Goal: Task Accomplishment & Management: Complete application form

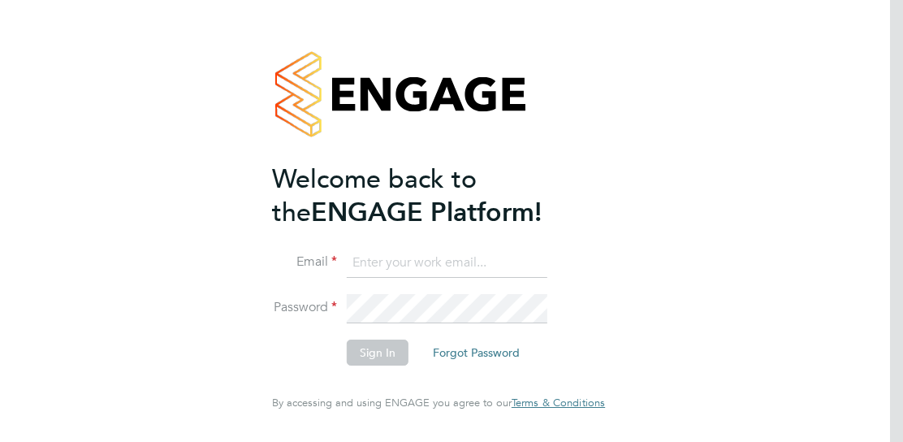
type input "[PERSON_NAME][EMAIL_ADDRESS][PERSON_NAME][DOMAIN_NAME]"
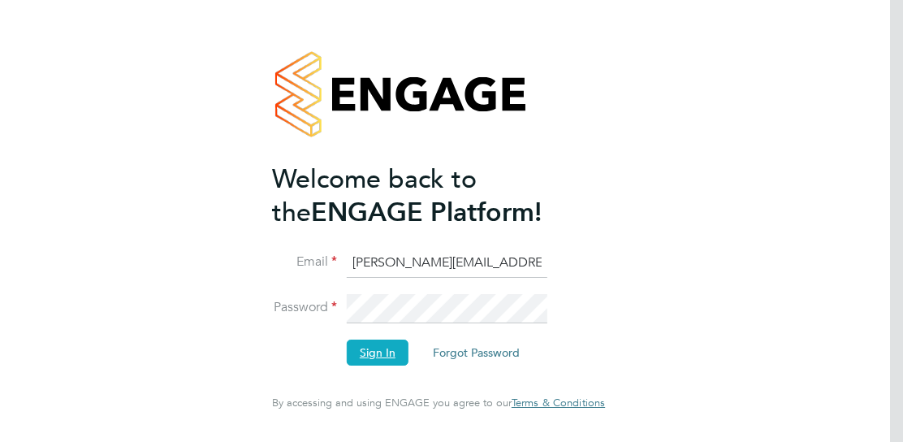
click at [395, 352] on button "Sign In" at bounding box center [378, 352] width 62 height 26
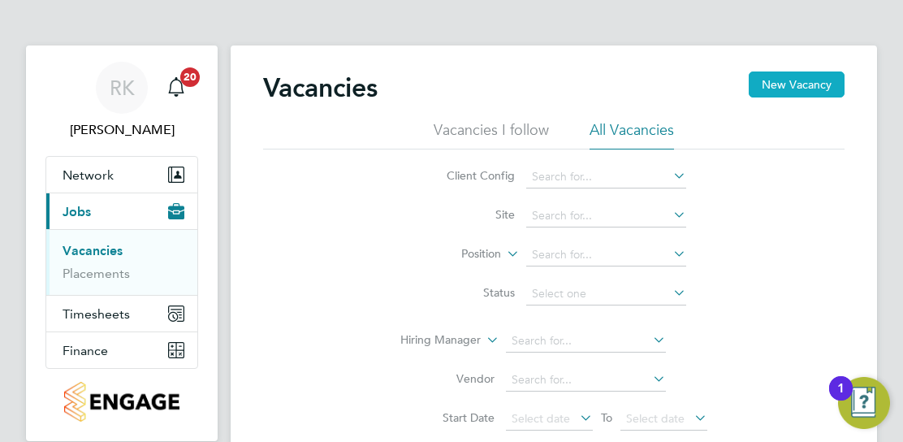
click at [808, 81] on button "New Vacancy" at bounding box center [796, 84] width 96 height 26
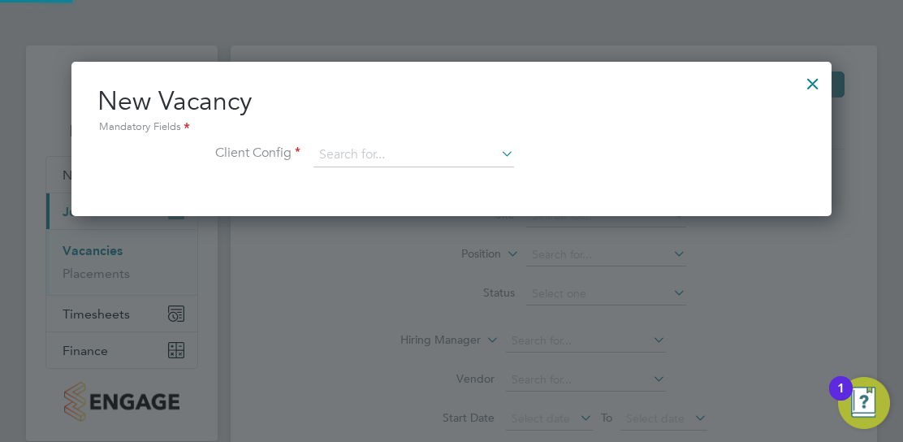
scroll to position [153, 760]
click at [330, 155] on input at bounding box center [413, 155] width 200 height 24
click at [427, 344] on li "Countryside Properties UK Ltd" at bounding box center [521, 354] width 416 height 22
type input "Countryside Properties UK Ltd"
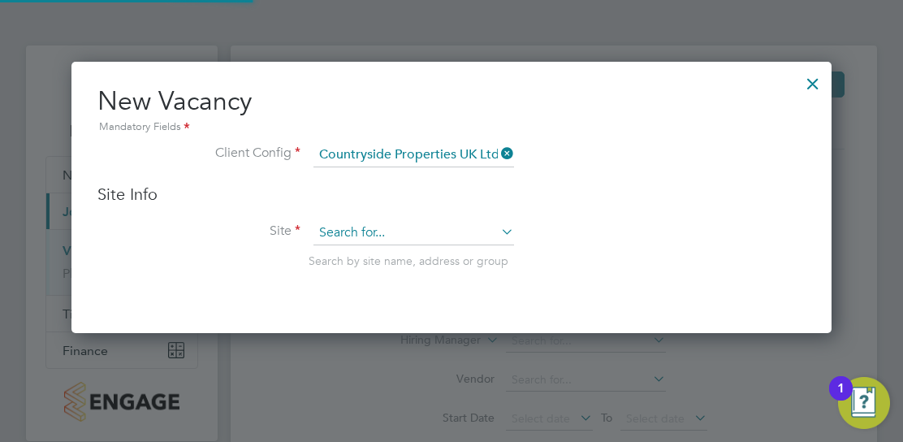
click at [350, 226] on input at bounding box center [413, 233] width 200 height 24
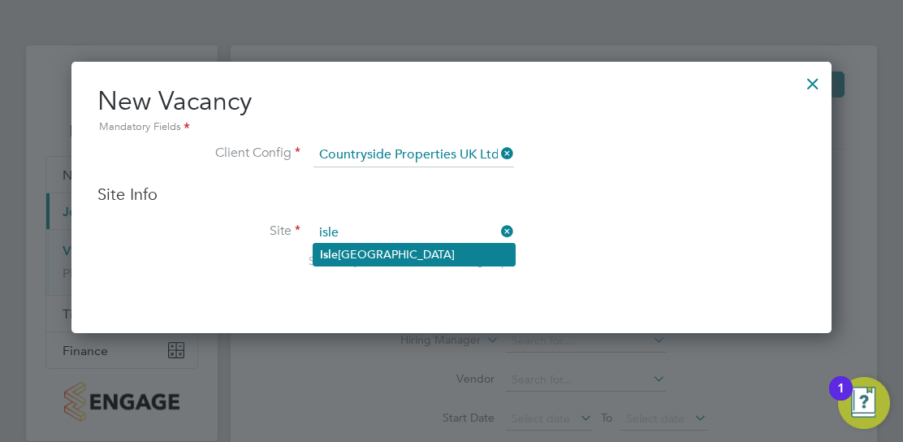
click at [370, 252] on li "Isle port Grove" at bounding box center [413, 255] width 201 height 22
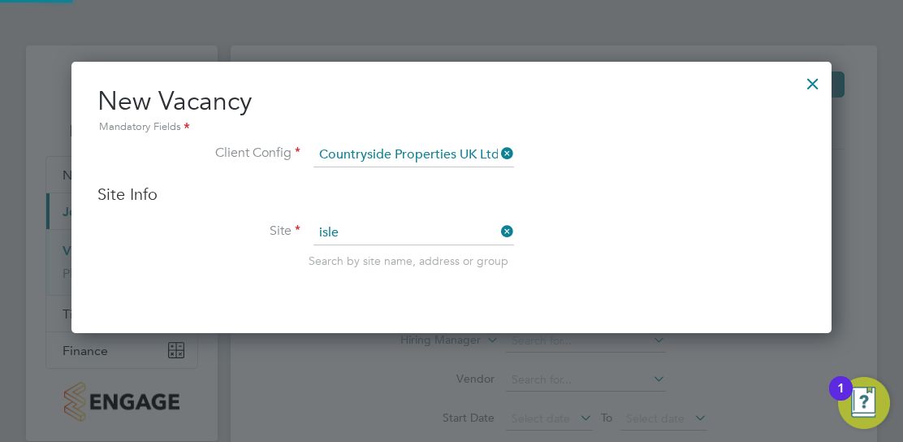
type input "Isleport Grove"
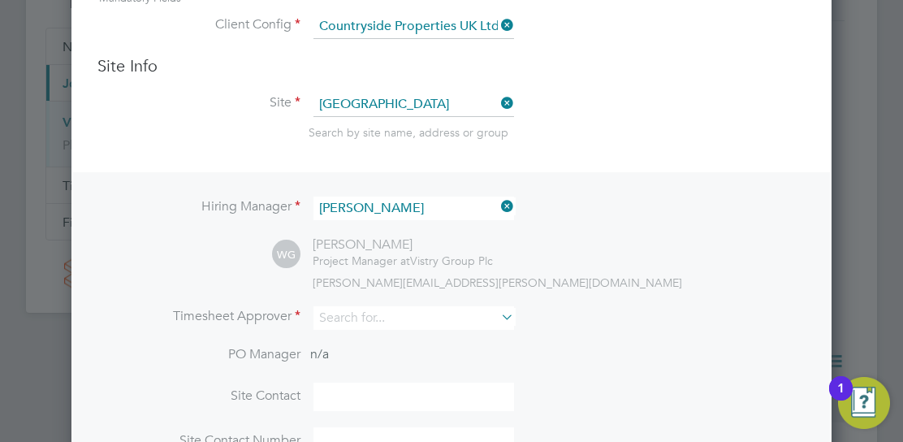
scroll to position [162, 0]
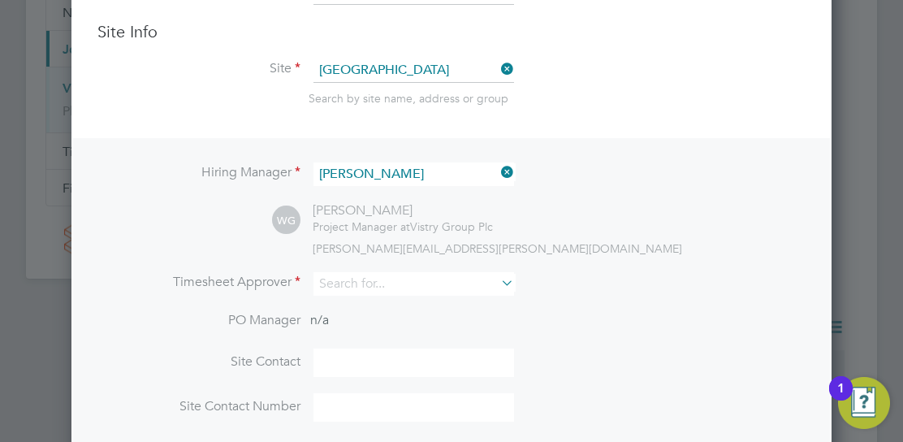
click at [498, 170] on icon at bounding box center [498, 172] width 0 height 23
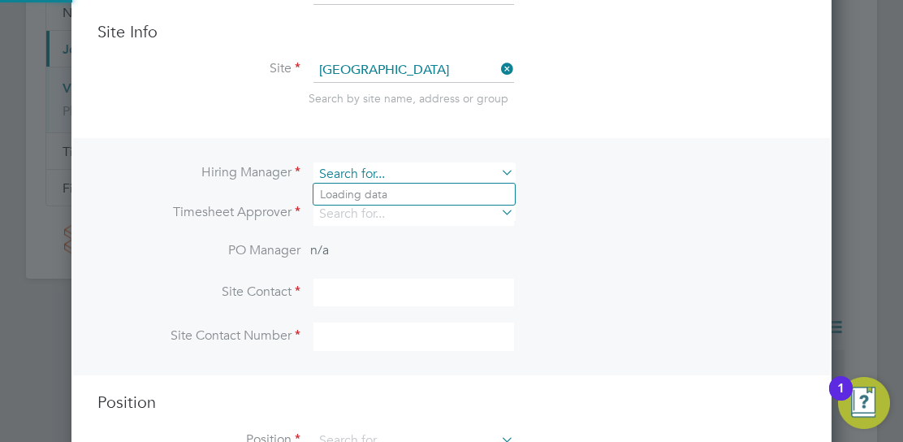
click at [364, 175] on input at bounding box center [413, 174] width 200 height 24
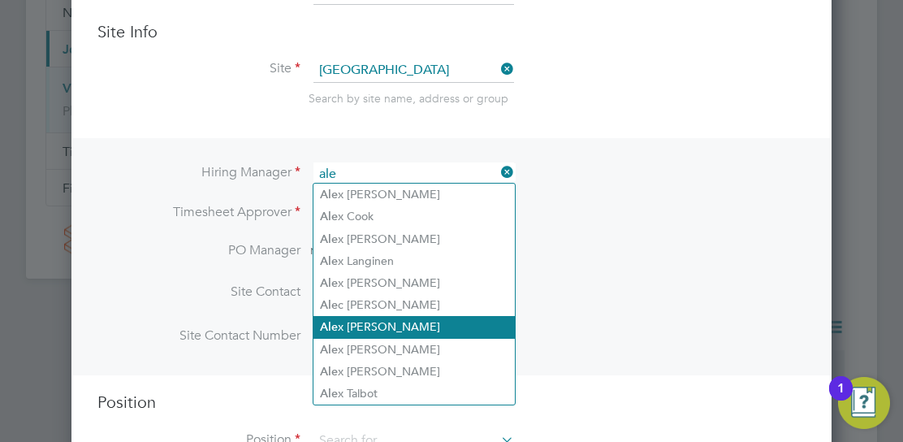
click at [365, 321] on li "Ale x Moss" at bounding box center [413, 327] width 201 height 22
type input "Alex Moss"
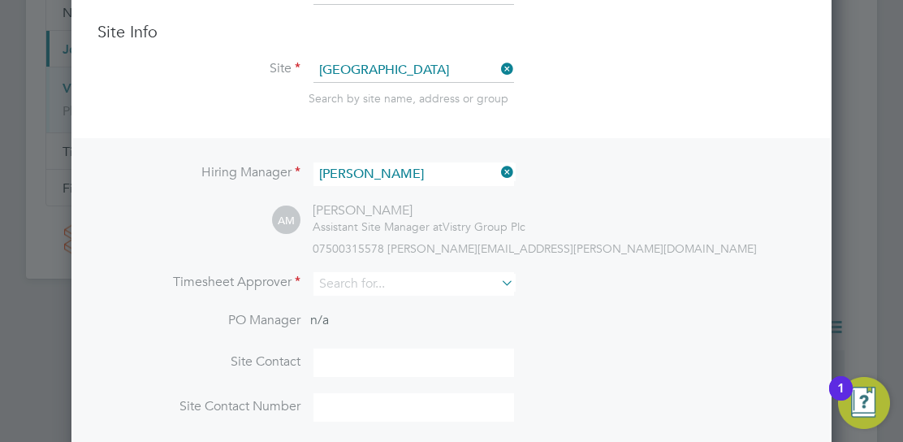
scroll to position [670, 760]
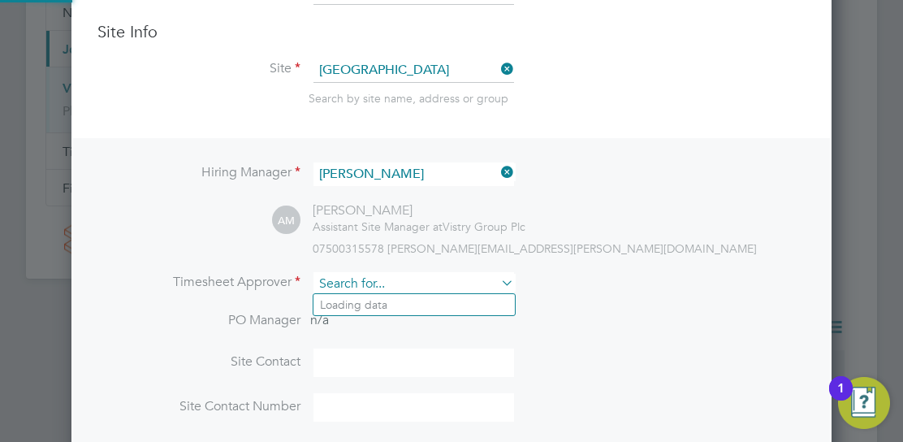
click at [339, 278] on input at bounding box center [413, 284] width 200 height 24
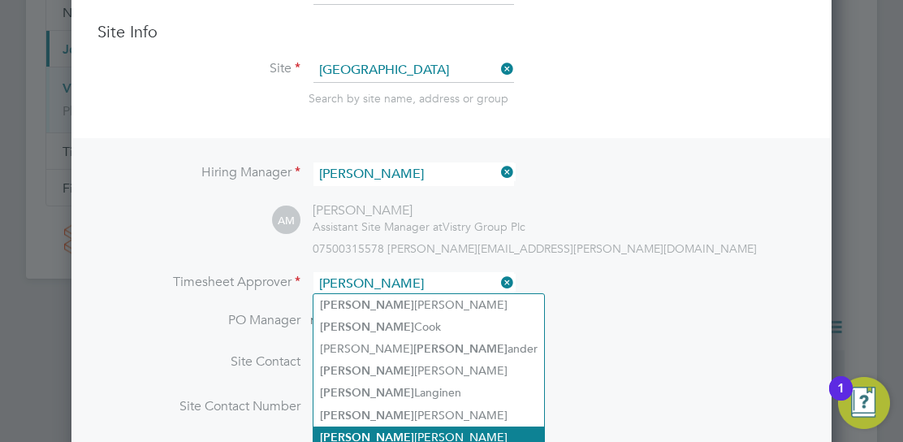
click at [369, 433] on li "Alex Moss" at bounding box center [428, 437] width 231 height 22
type input "Alex Moss"
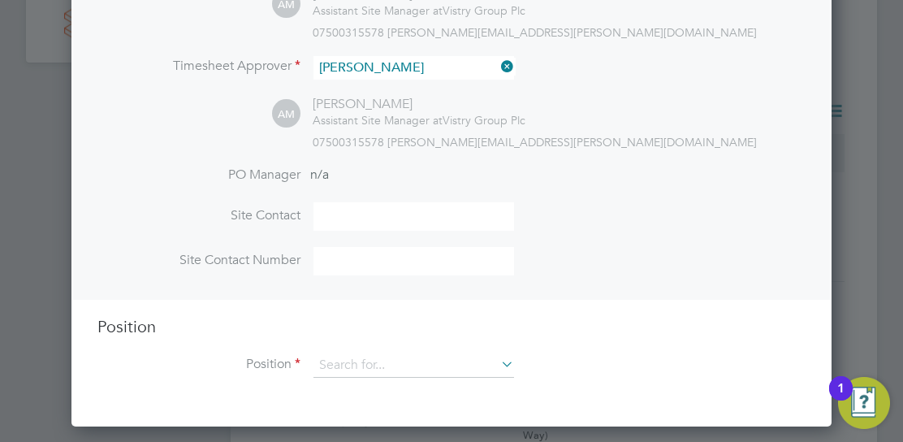
scroll to position [406, 0]
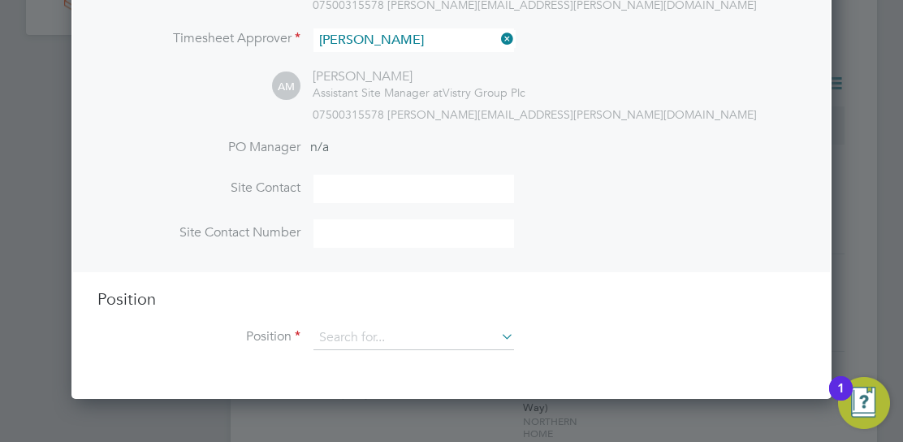
click at [321, 183] on input at bounding box center [413, 189] width 200 height 28
type input "Alex Moss"
type input "07500315578"
click at [335, 333] on input at bounding box center [413, 337] width 200 height 24
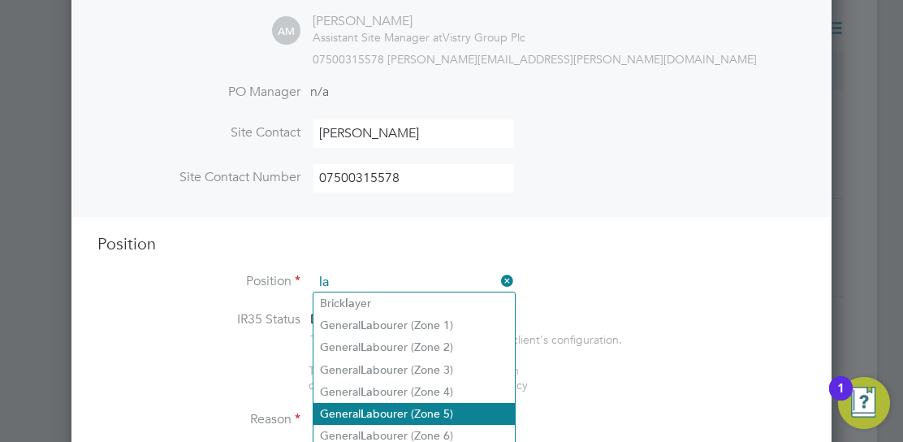
scroll to position [487, 0]
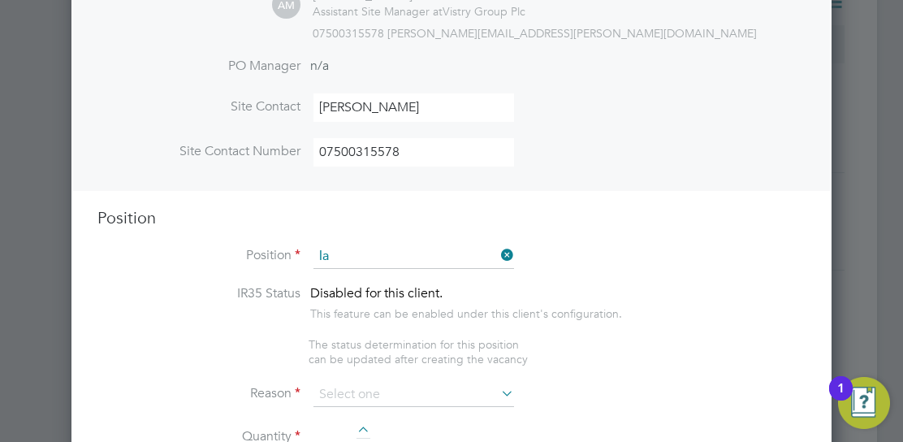
click at [375, 366] on li "General La bourer (Zone 4)" at bounding box center [413, 366] width 201 height 22
type input "General Labourer (Zone 4)"
type textarea "- General site labouring duties - Supporting the trades on site - Moving materi…"
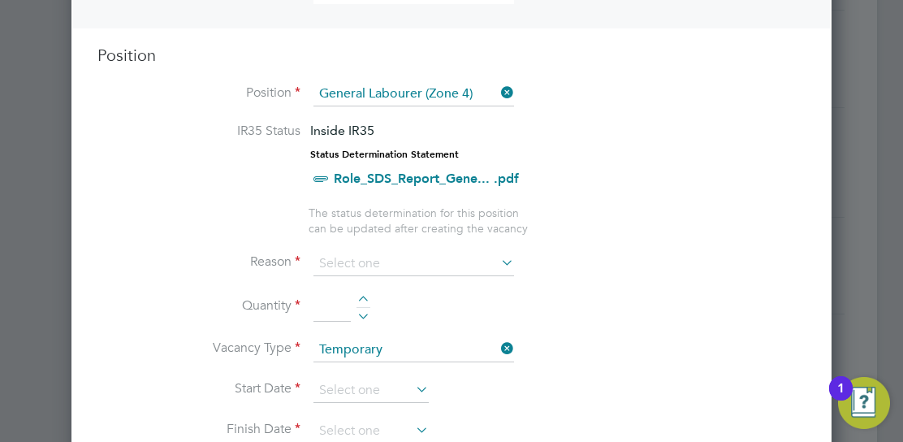
scroll to position [731, 0]
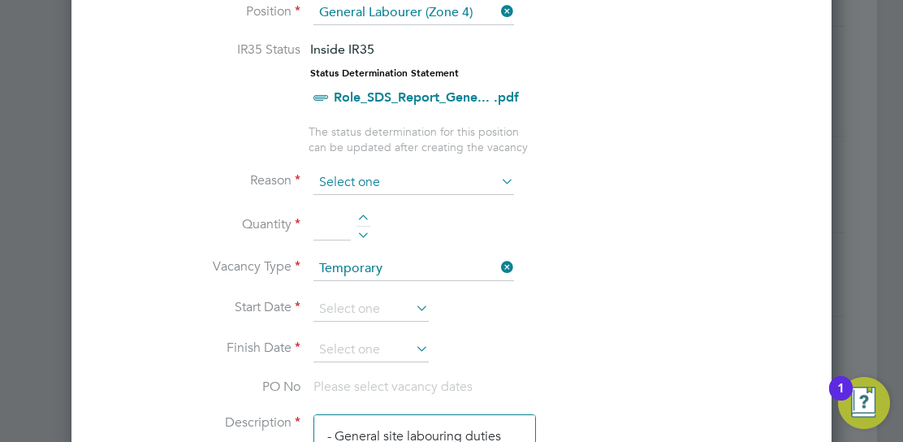
click at [358, 180] on input at bounding box center [413, 182] width 200 height 24
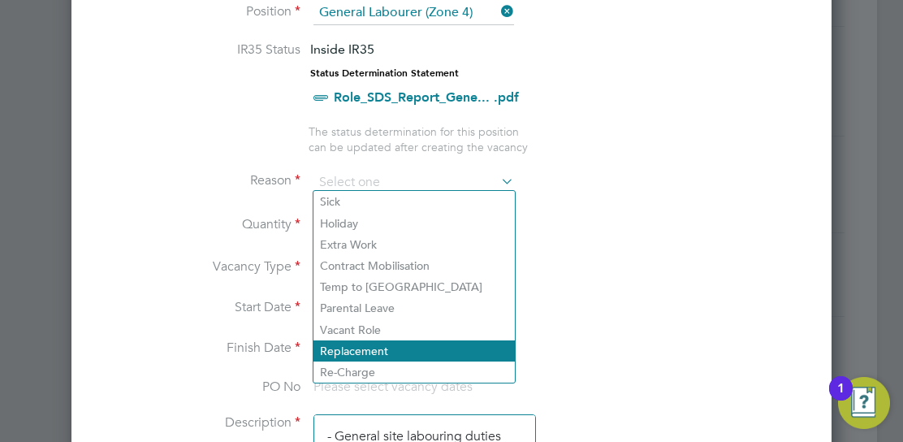
click at [370, 348] on li "Replacement" at bounding box center [413, 350] width 201 height 21
type input "Replacement"
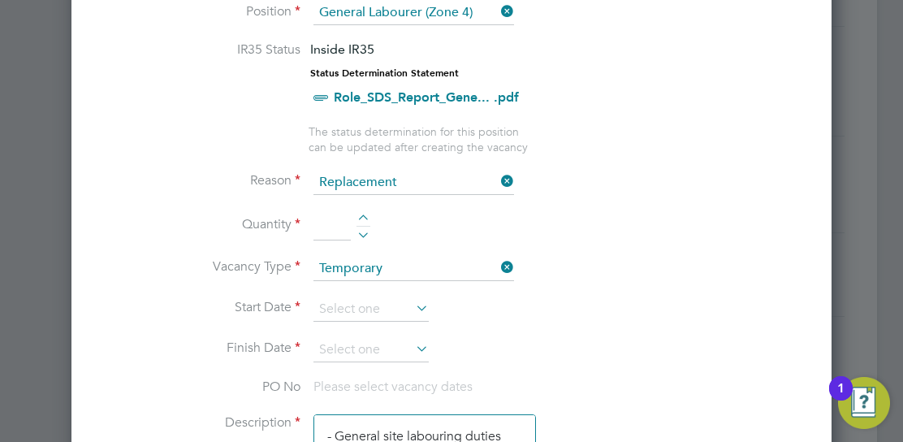
click at [331, 229] on input at bounding box center [331, 225] width 37 height 29
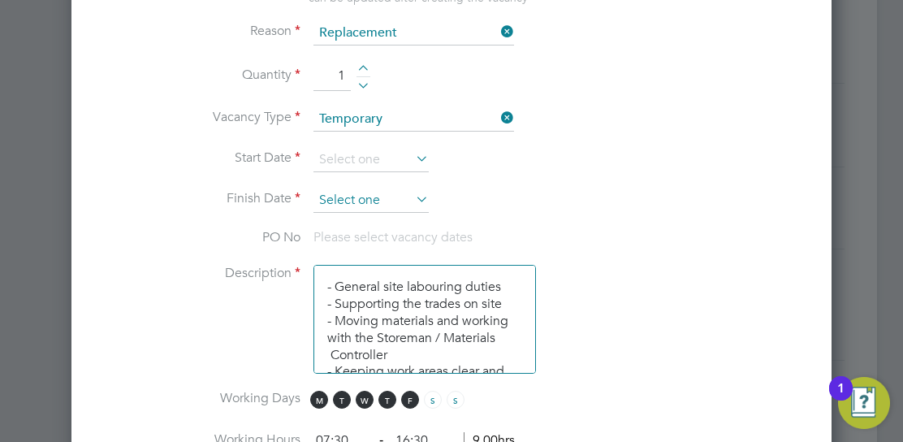
scroll to position [893, 0]
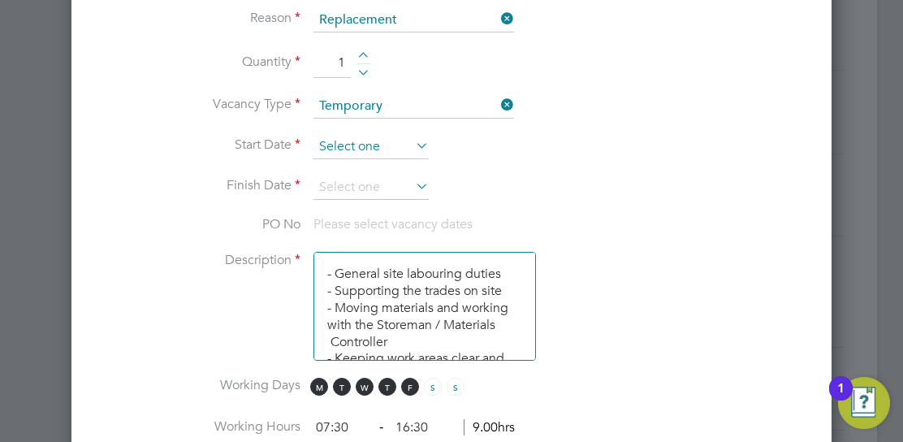
type input "1"
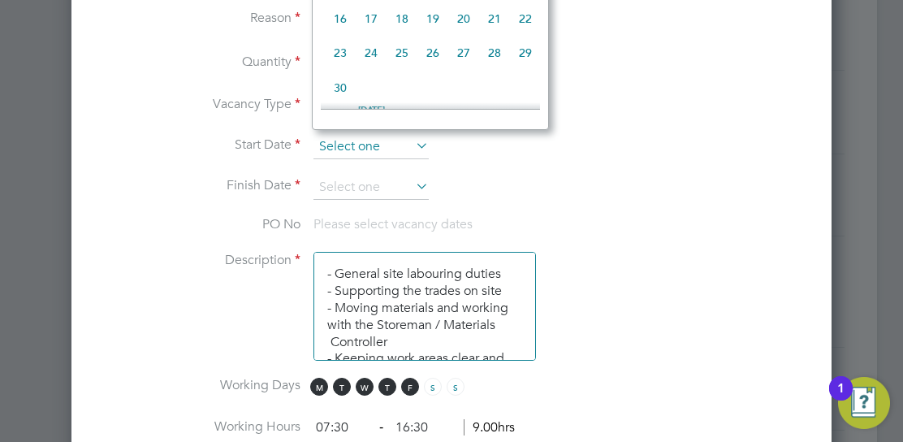
click at [335, 140] on input at bounding box center [370, 147] width 115 height 24
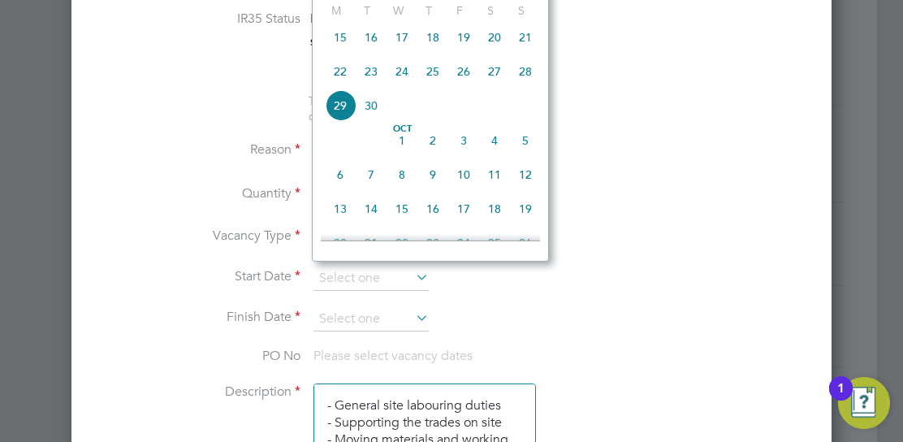
scroll to position [731, 0]
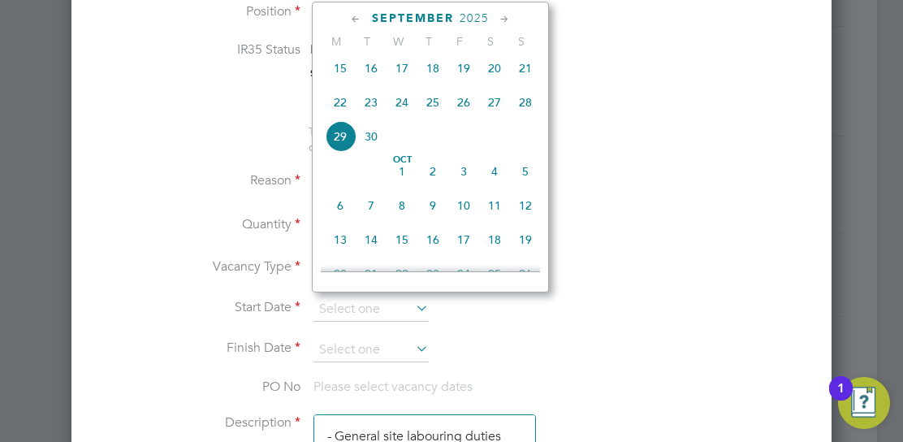
click at [433, 107] on span "25" at bounding box center [432, 102] width 31 height 31
type input "25 Sep 2025"
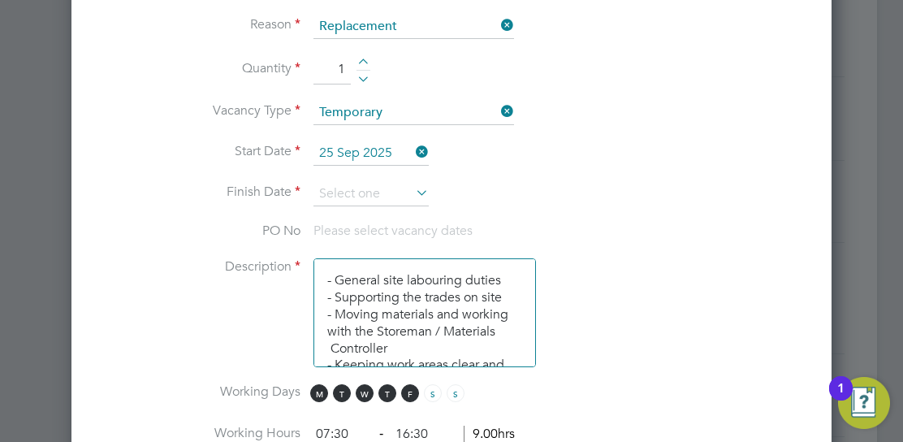
scroll to position [893, 0]
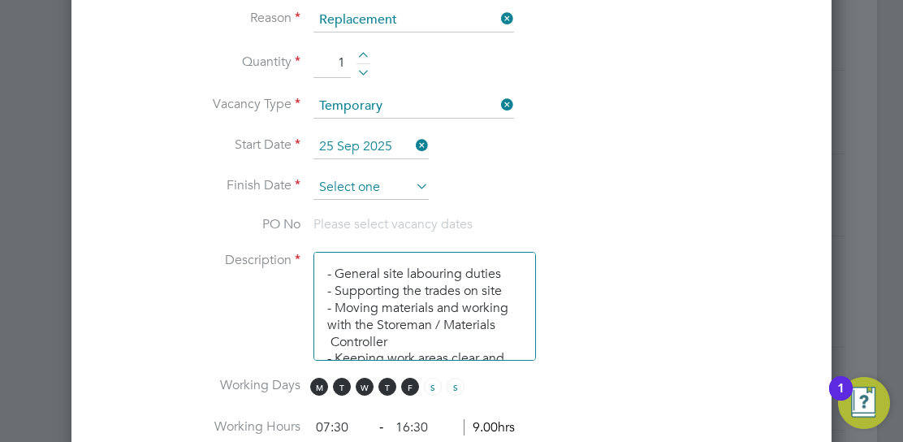
click at [373, 177] on input at bounding box center [370, 187] width 115 height 24
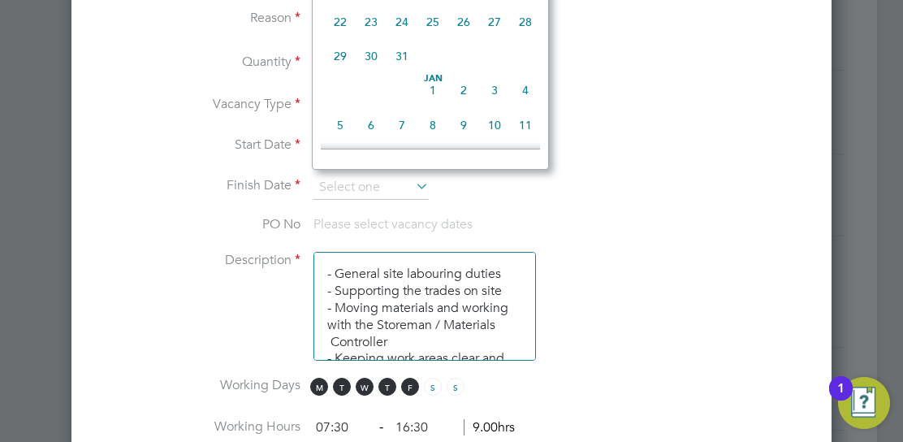
scroll to position [1114, 0]
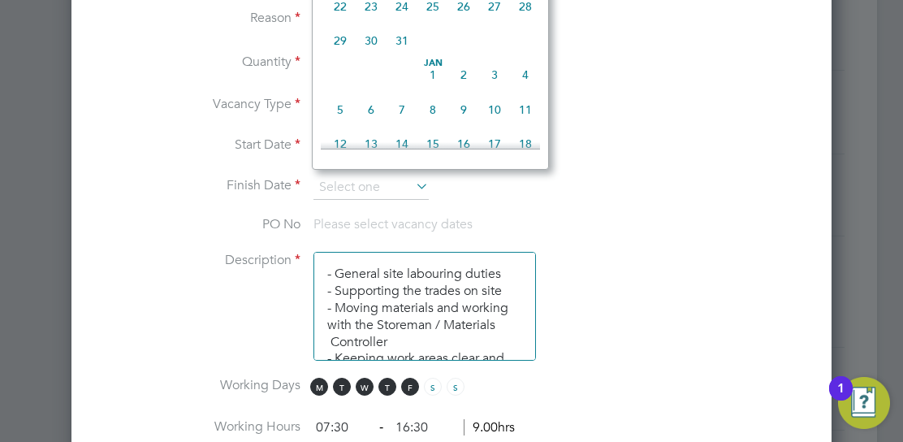
click at [403, 55] on span "31" at bounding box center [401, 40] width 31 height 31
type input "31 Dec 2025"
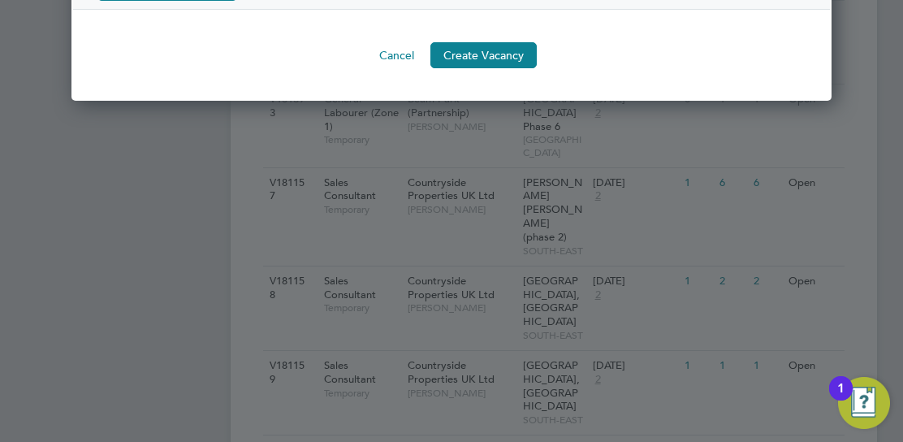
scroll to position [2435, 0]
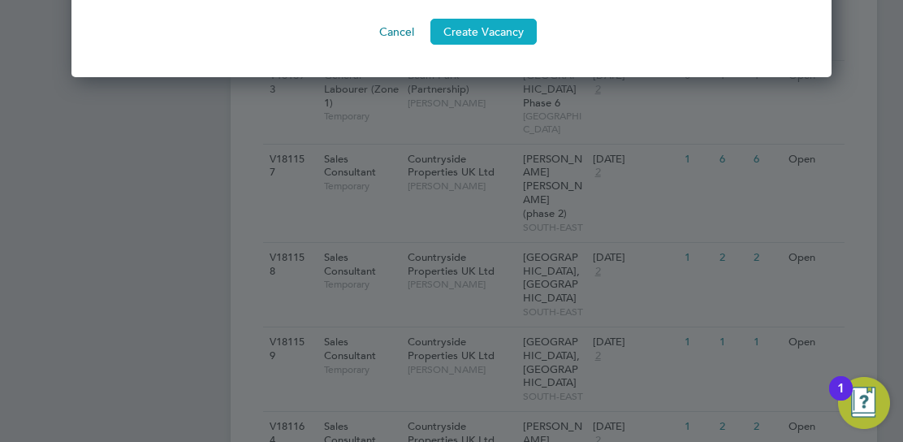
click at [458, 19] on button "Create Vacancy" at bounding box center [483, 32] width 106 height 26
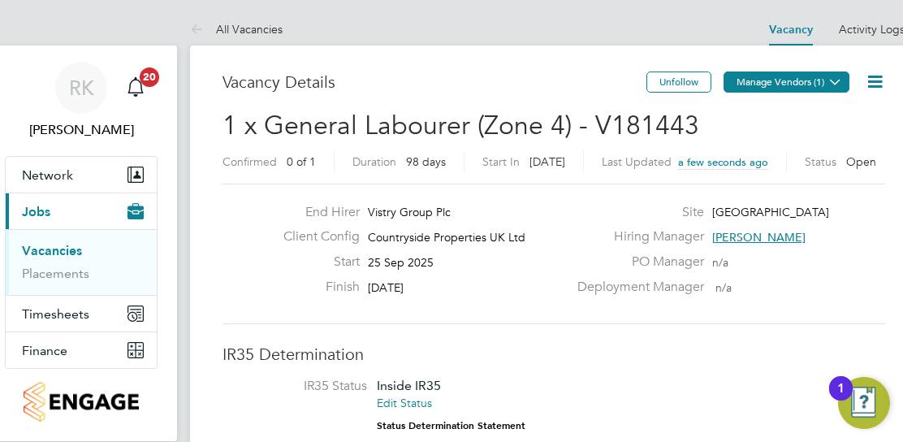
click at [808, 84] on button "Manage Vendors (1)" at bounding box center [786, 81] width 126 height 21
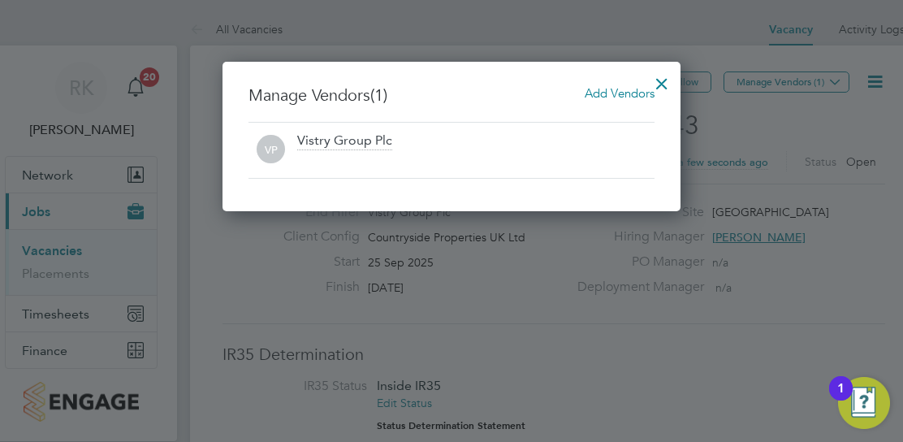
click at [617, 89] on span "Add Vendors" at bounding box center [619, 92] width 70 height 15
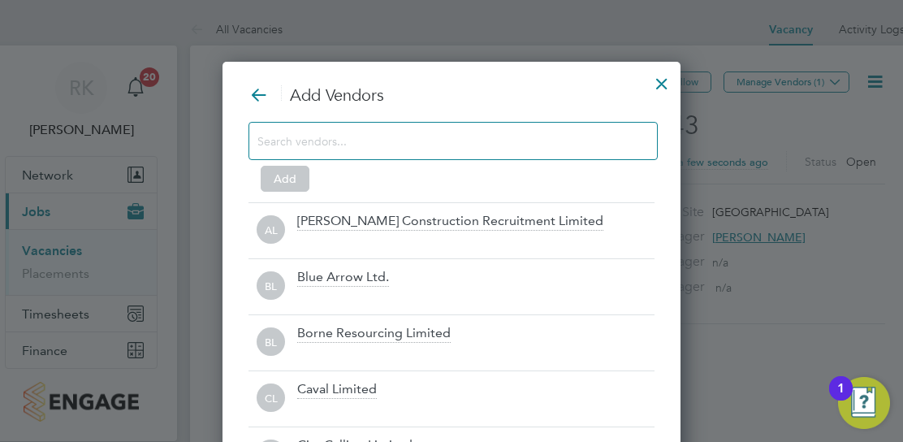
click at [315, 140] on input at bounding box center [439, 140] width 365 height 21
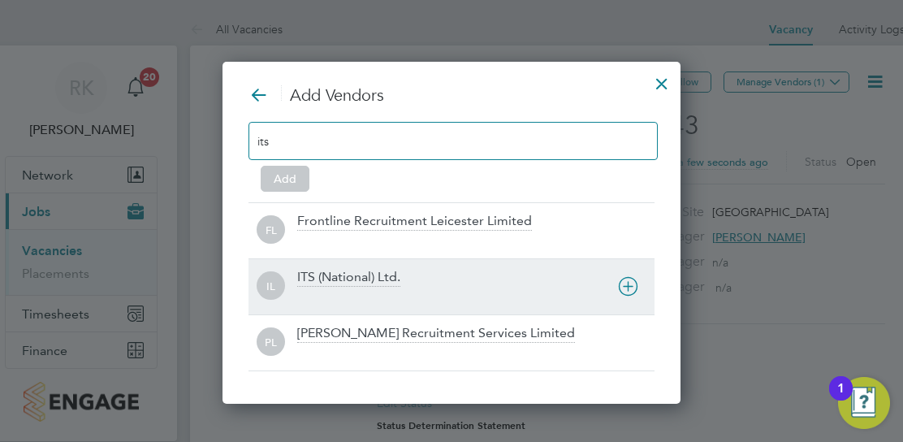
type input "its"
click at [337, 283] on div "ITS (National) Ltd." at bounding box center [348, 278] width 103 height 18
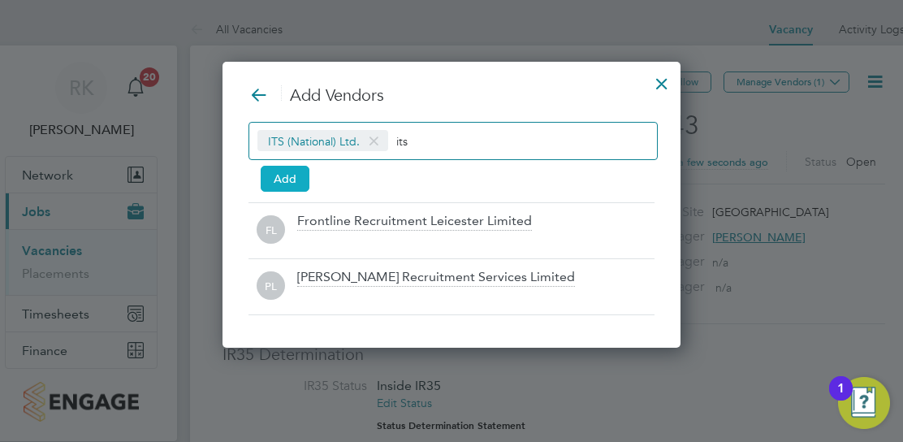
click at [283, 169] on button "Add" at bounding box center [285, 179] width 49 height 26
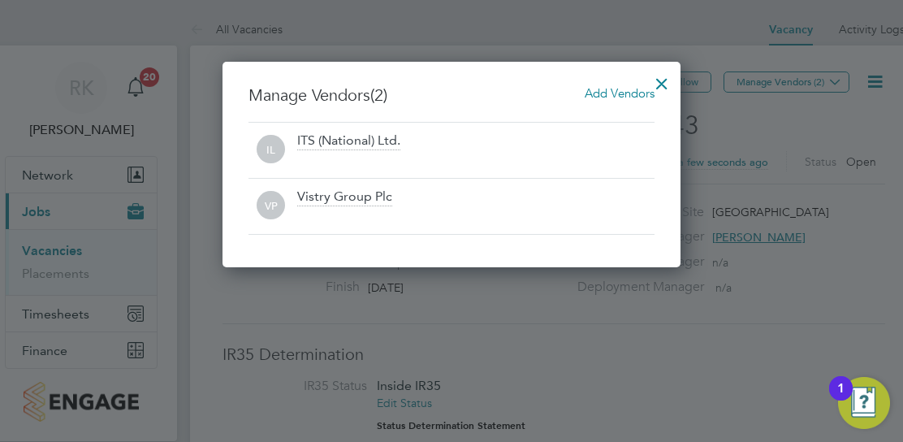
click at [667, 83] on div at bounding box center [661, 79] width 29 height 29
